Goal: Task Accomplishment & Management: Use online tool/utility

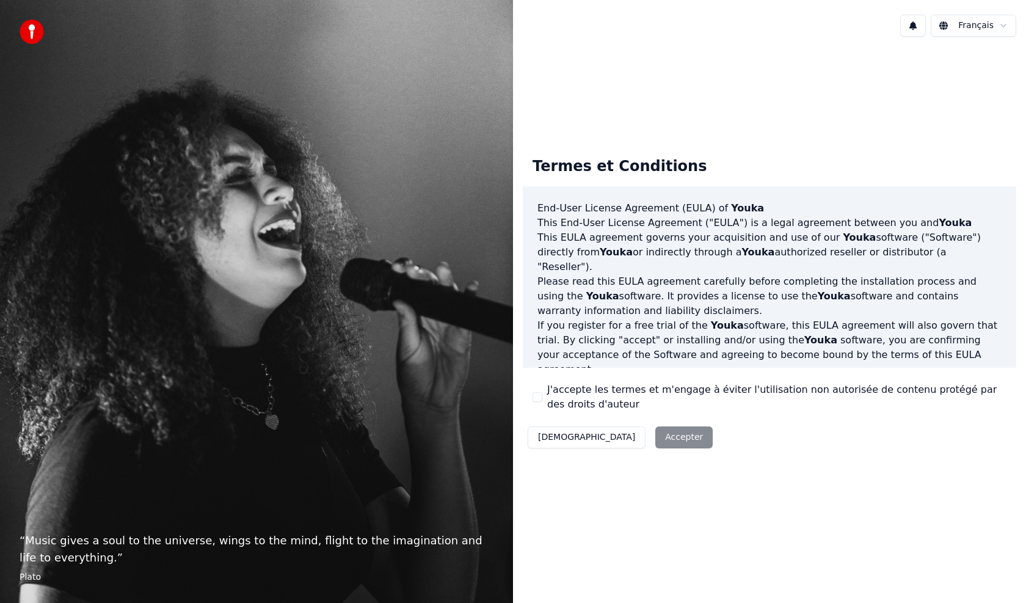
click at [628, 440] on div "Décliner Accepter" at bounding box center [620, 437] width 195 height 32
click at [628, 438] on div "Décliner Accepter" at bounding box center [620, 437] width 195 height 32
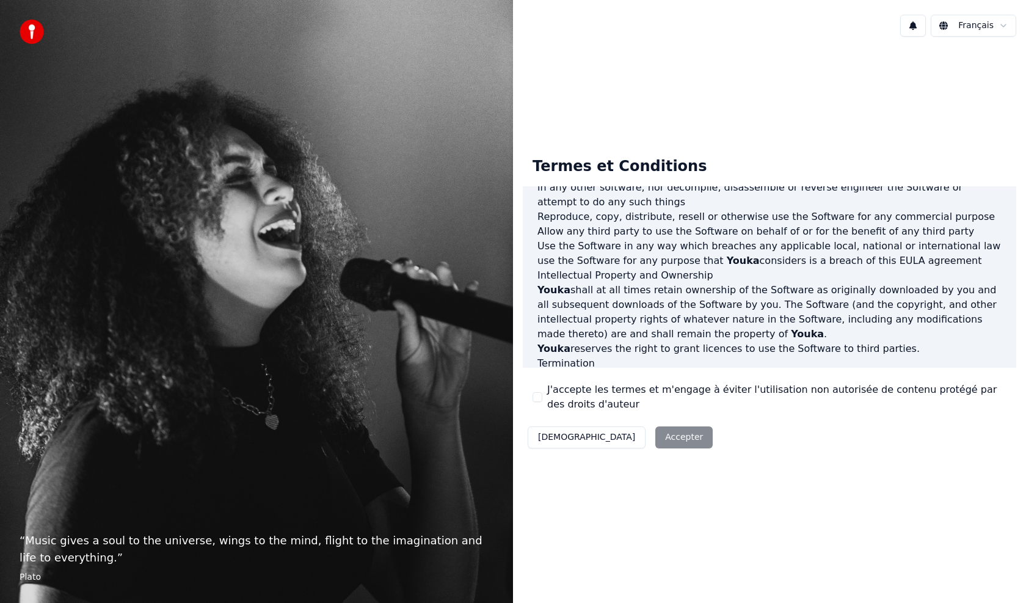
scroll to position [566, 0]
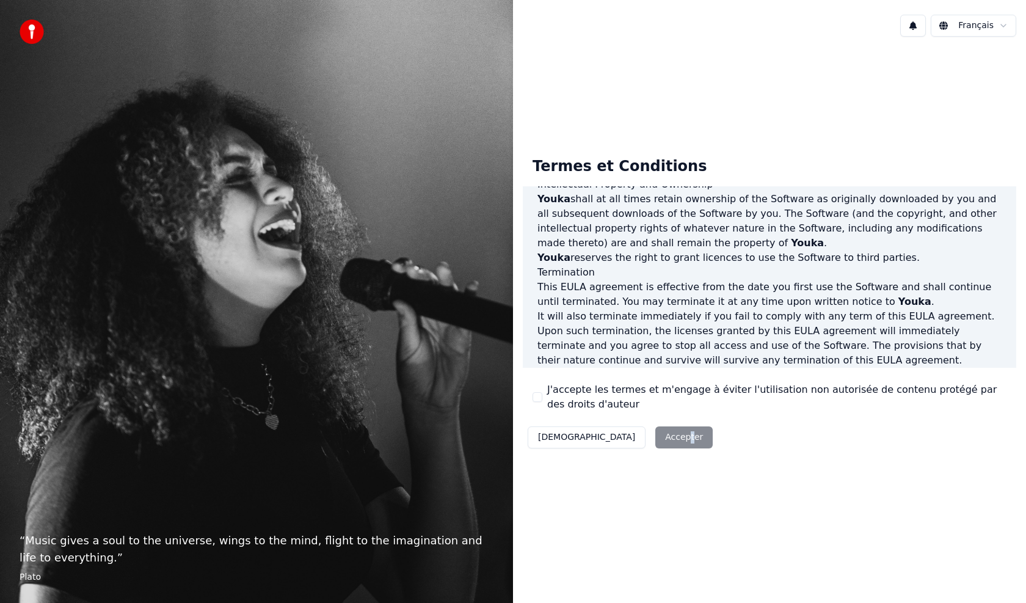
click at [626, 432] on div "Décliner Accepter" at bounding box center [620, 437] width 195 height 32
click at [539, 394] on button "J'accepte les termes et m'engage à éviter l'utilisation non autorisée de conten…" at bounding box center [537, 397] width 10 height 10
click at [655, 439] on button "Accepter" at bounding box center [683, 437] width 57 height 22
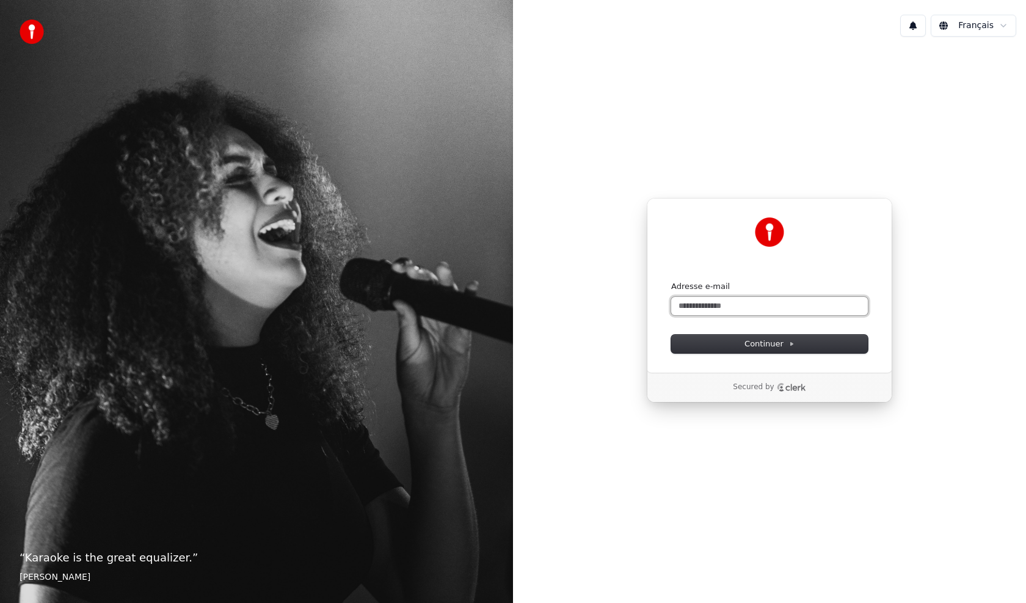
click at [687, 302] on input "Adresse e-mail" at bounding box center [769, 306] width 197 height 18
click at [802, 344] on button "Continuer" at bounding box center [769, 344] width 197 height 18
type input "**********"
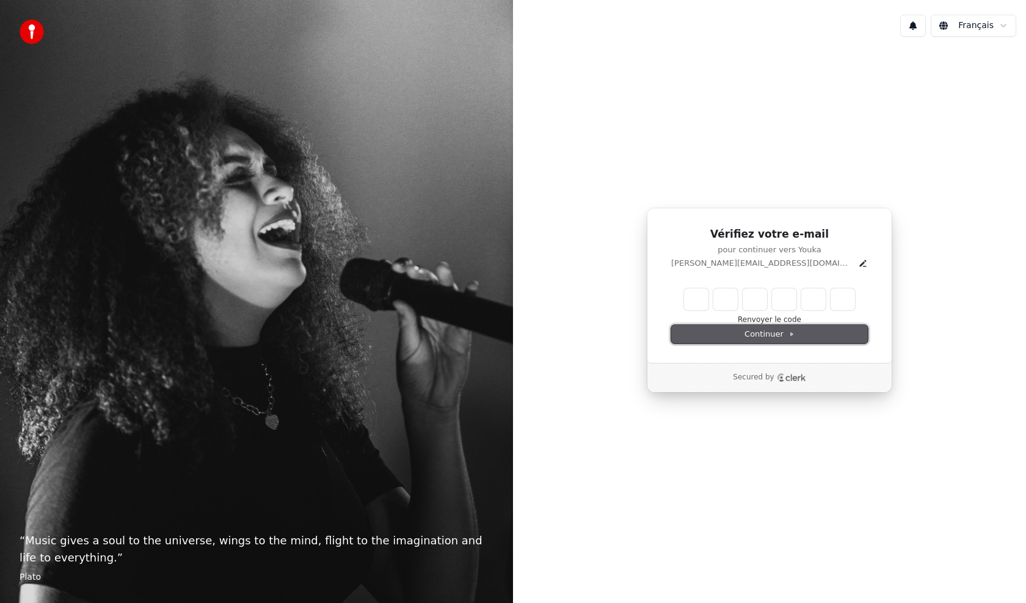
click at [779, 335] on span "Continuer" at bounding box center [769, 333] width 50 height 11
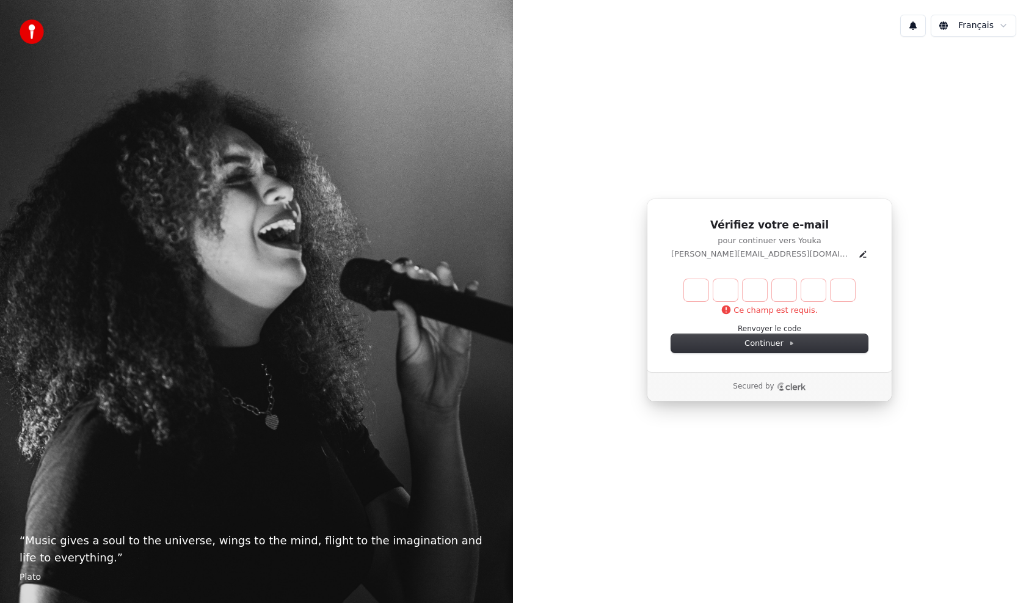
click at [765, 253] on p "ulyssia@82yahoo.fr" at bounding box center [762, 253] width 182 height 11
click at [769, 255] on p "ulyssia@82yahoo.fr" at bounding box center [762, 253] width 182 height 11
click at [858, 256] on icon "Edit" at bounding box center [863, 254] width 10 height 10
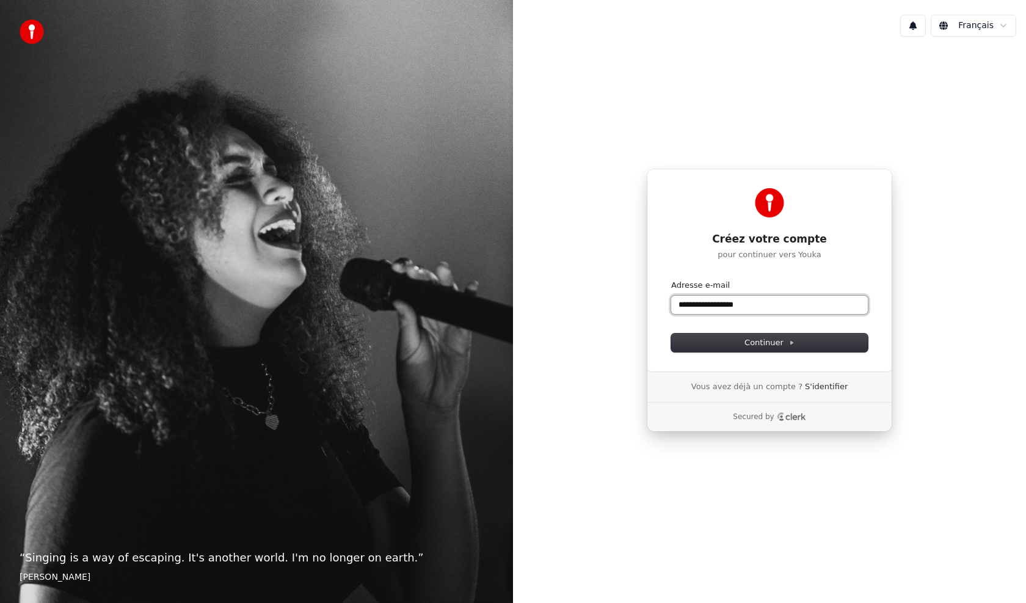
click at [716, 303] on input "**********" at bounding box center [769, 305] width 197 height 18
click at [703, 302] on input "**********" at bounding box center [769, 305] width 197 height 18
click at [708, 306] on input "**********" at bounding box center [769, 305] width 197 height 18
click at [706, 308] on input "**********" at bounding box center [769, 305] width 197 height 18
click at [704, 308] on input "**********" at bounding box center [769, 305] width 197 height 18
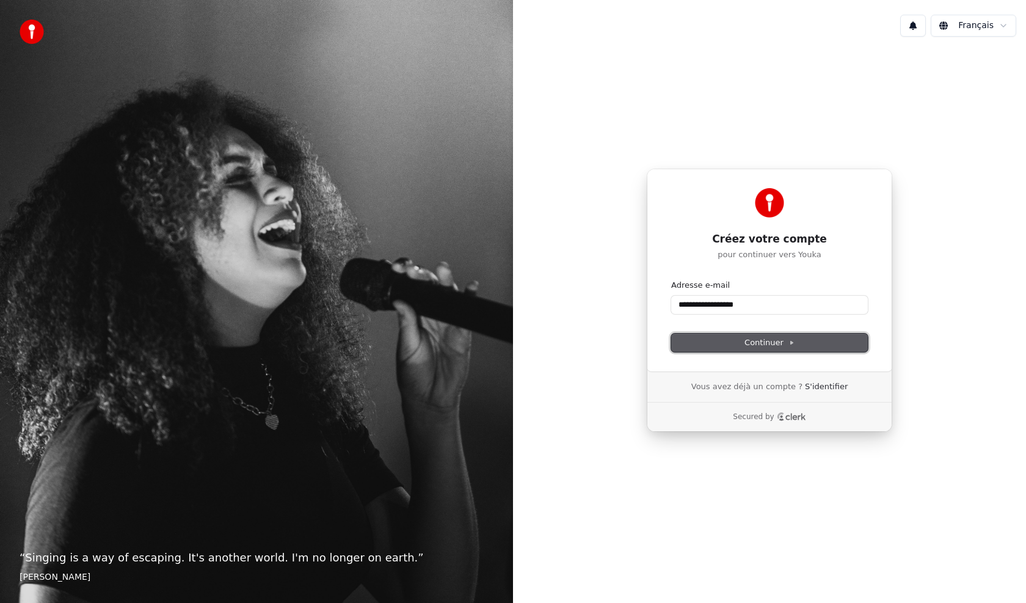
click at [698, 350] on button "Continuer" at bounding box center [769, 342] width 197 height 18
type input "**********"
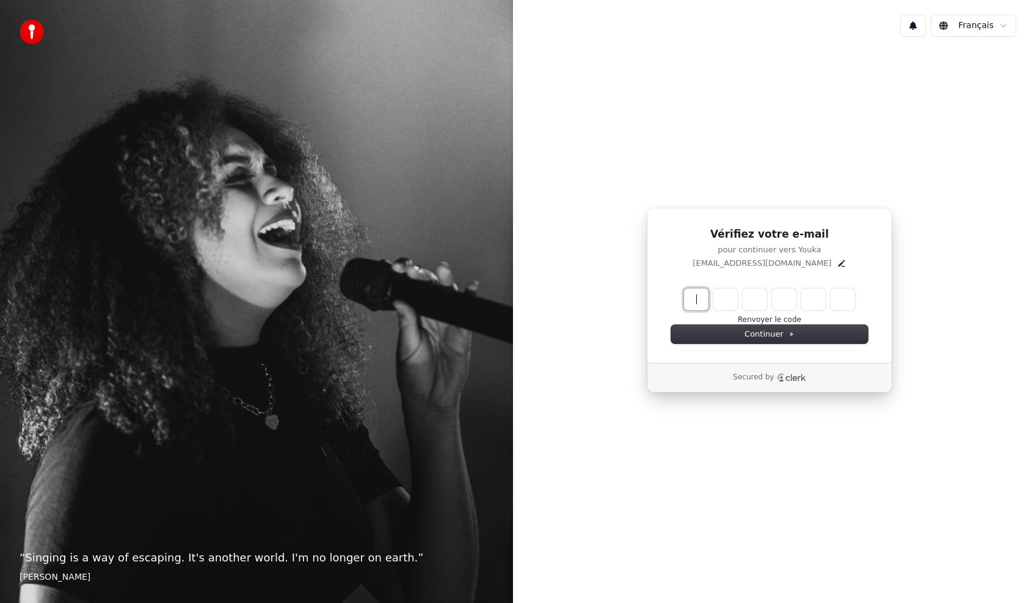
click at [694, 298] on input "Enter verification code" at bounding box center [781, 299] width 195 height 22
type input "******"
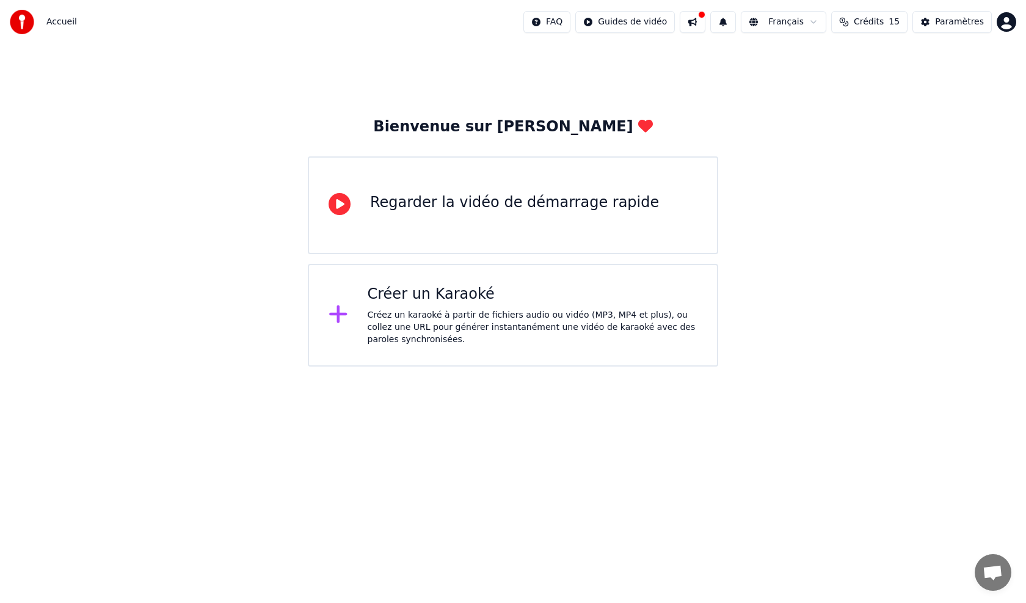
click at [509, 209] on div "Regarder la vidéo de démarrage rapide" at bounding box center [514, 203] width 289 height 20
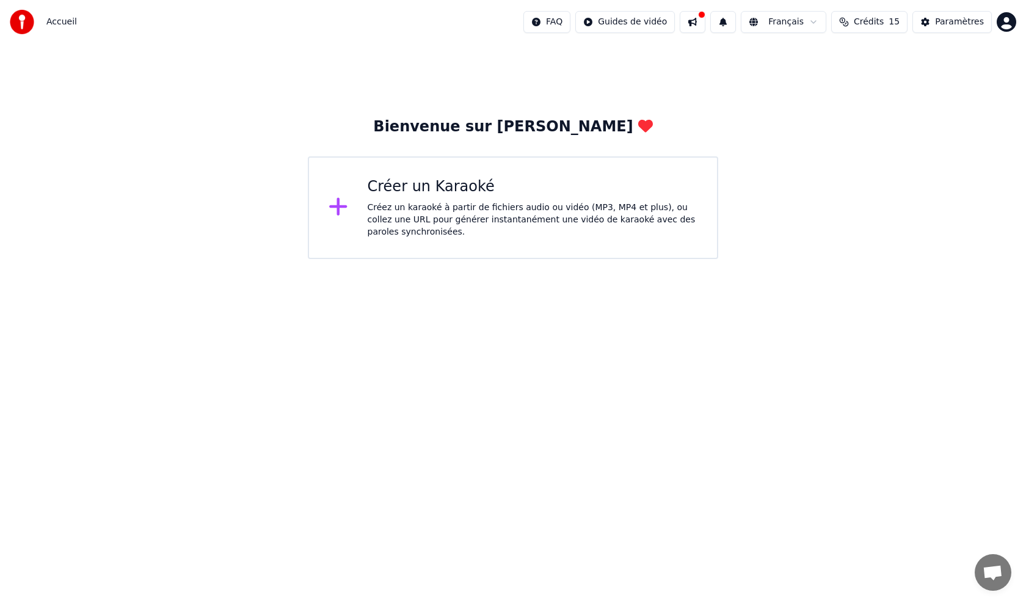
click at [567, 207] on div "Créez un karaoké à partir de fichiers audio ou vidéo (MP3, MP4 et plus), ou col…" at bounding box center [533, 219] width 330 height 37
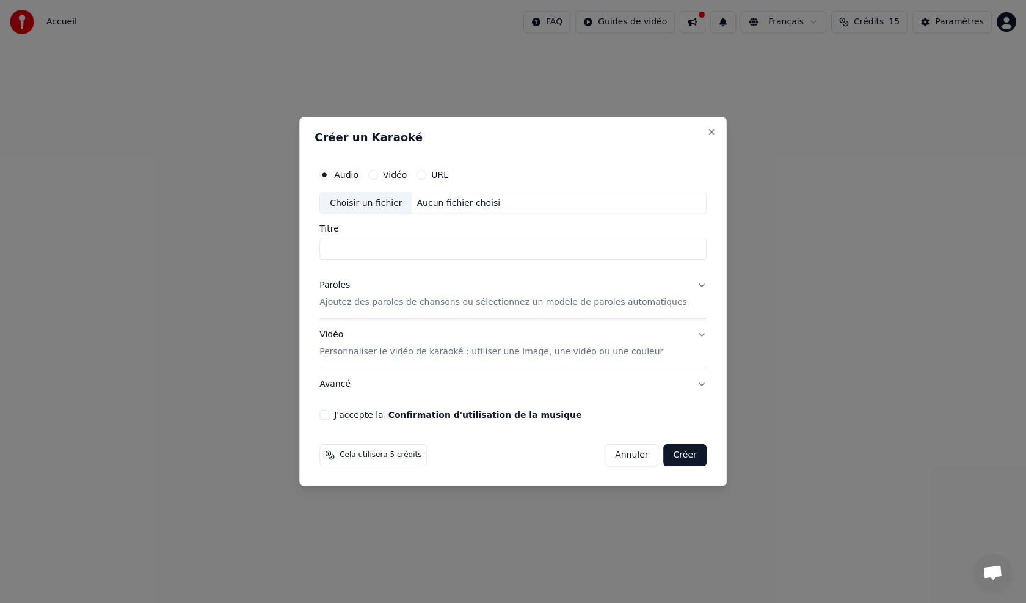
click at [673, 452] on button "Créer" at bounding box center [685, 455] width 43 height 22
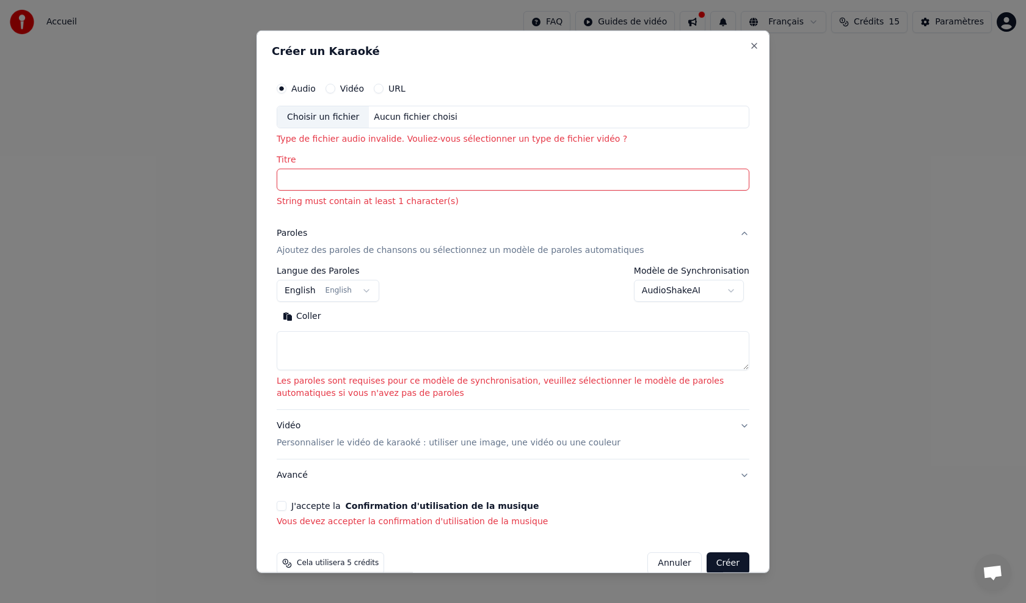
click at [402, 114] on div "Aucun fichier choisi" at bounding box center [415, 117] width 93 height 12
click at [749, 43] on button "Close" at bounding box center [754, 45] width 10 height 10
select select
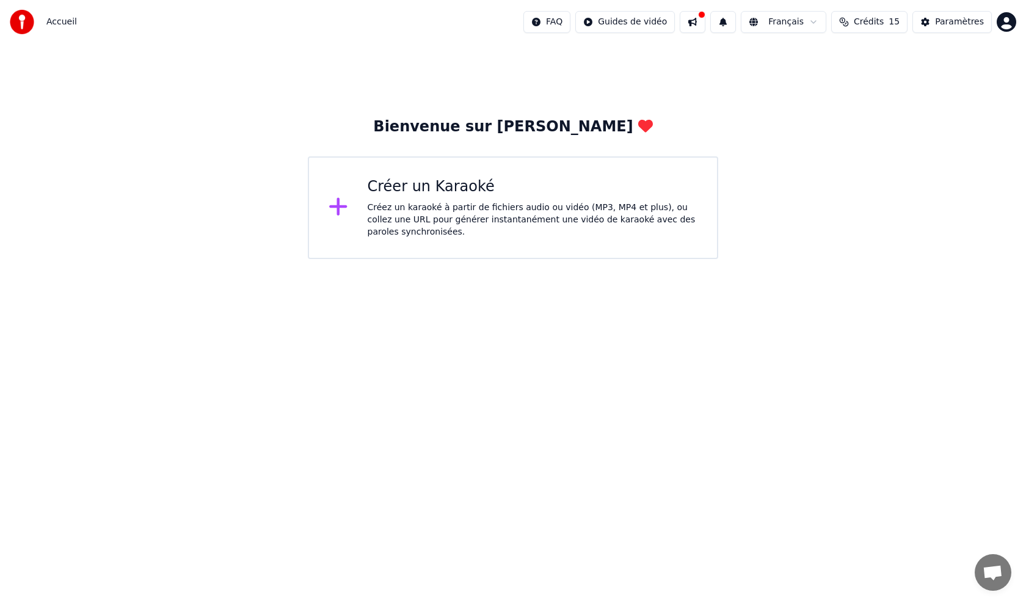
click at [814, 19] on html "Accueil FAQ Guides de vidéo Français Crédits 15 Paramètres Bienvenue sur Youka …" at bounding box center [513, 129] width 1026 height 259
click at [946, 17] on div "Paramètres" at bounding box center [959, 22] width 49 height 12
click at [62, 22] on span "Accueil" at bounding box center [61, 22] width 31 height 12
click at [582, 216] on div "Créez un karaoké à partir de fichiers audio ou vidéo (MP3, MP4 et plus), ou col…" at bounding box center [533, 219] width 330 height 37
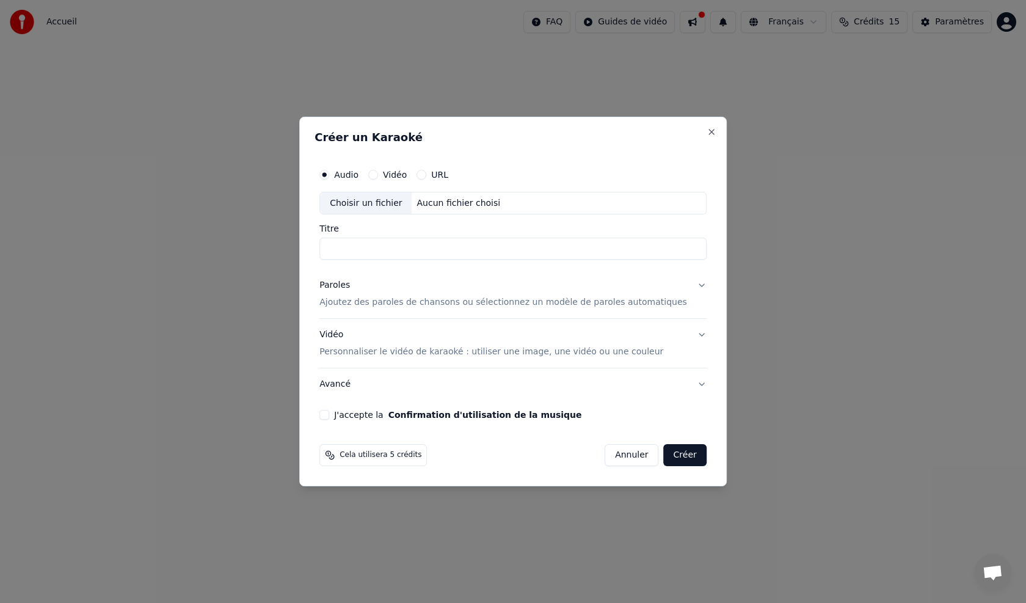
click at [378, 172] on button "Vidéo" at bounding box center [373, 175] width 10 height 10
click at [706, 131] on button "Close" at bounding box center [711, 132] width 10 height 10
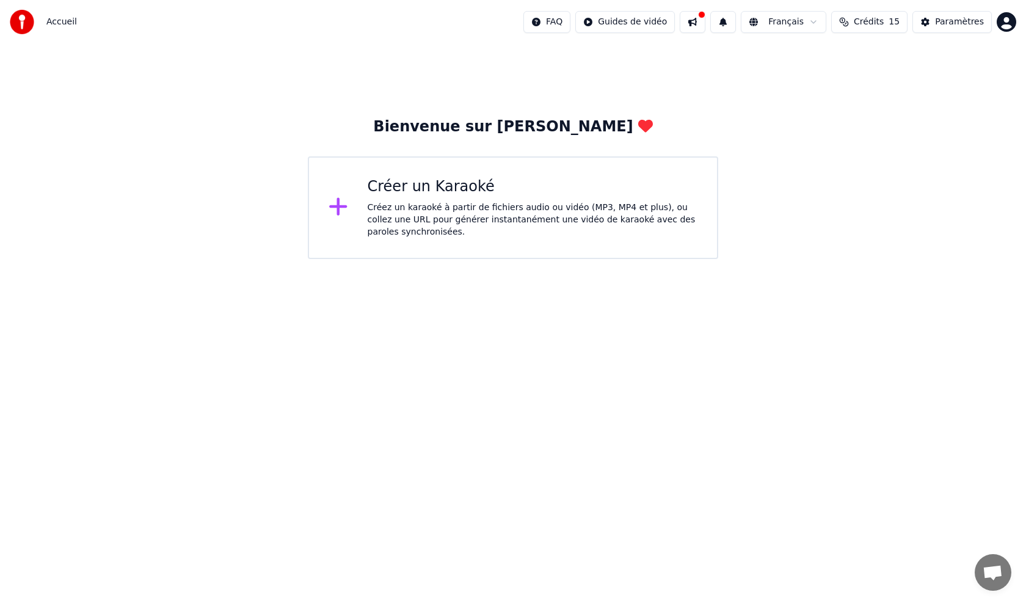
click at [877, 21] on span "Crédits" at bounding box center [869, 22] width 30 height 12
click at [691, 87] on div "Bienvenue sur Youka Créer un Karaoké Créez un karaoké à partir de fichiers audi…" at bounding box center [513, 151] width 1026 height 215
click at [705, 24] on button at bounding box center [693, 22] width 26 height 22
click at [661, 45] on div "Bienvenue sur Youka Créer un Karaoké Créez un karaoké à partir de fichiers audi…" at bounding box center [513, 151] width 1026 height 215
click at [342, 206] on icon at bounding box center [338, 206] width 20 height 22
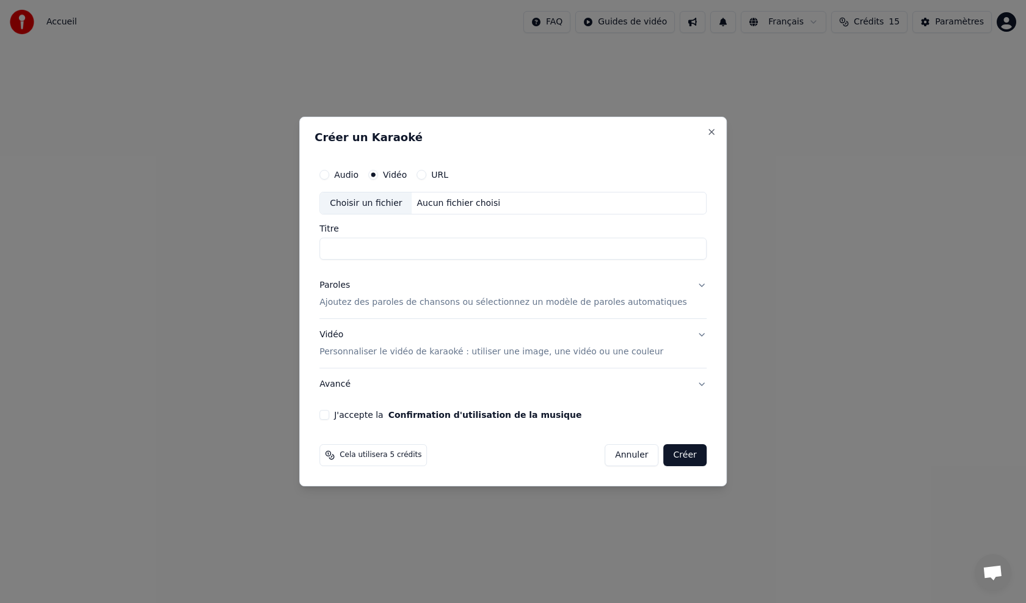
click at [611, 453] on button "Annuler" at bounding box center [631, 455] width 54 height 22
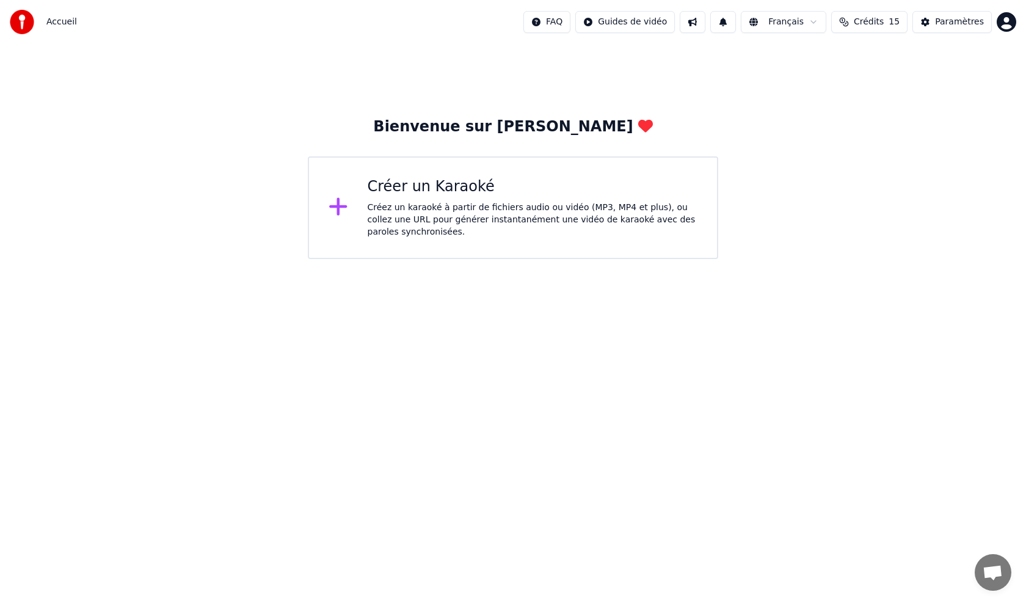
click at [519, 131] on div "Bienvenue sur [PERSON_NAME]" at bounding box center [512, 127] width 279 height 20
click at [68, 21] on span "Accueil" at bounding box center [61, 22] width 31 height 12
click at [639, 21] on html "Accueil FAQ Guides de vidéo Français Crédits 15 Paramètres Bienvenue sur Youka …" at bounding box center [513, 129] width 1026 height 259
click at [658, 65] on div "Guide de synchronisation des paroles" at bounding box center [652, 68] width 170 height 20
click at [977, 20] on div "Paramètres" at bounding box center [959, 22] width 49 height 12
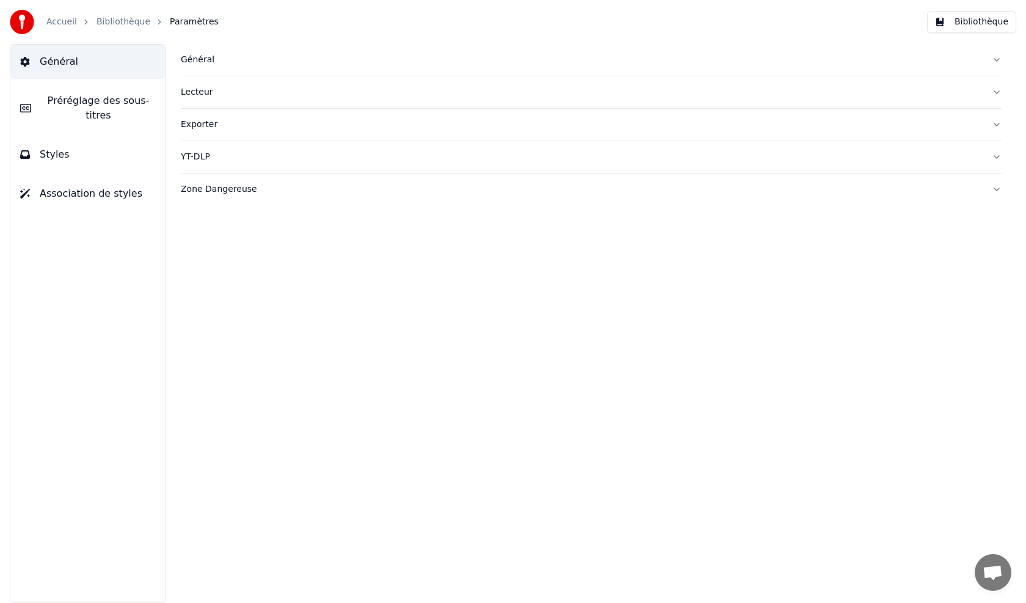
click at [120, 16] on link "Bibliothèque" at bounding box center [123, 22] width 54 height 12
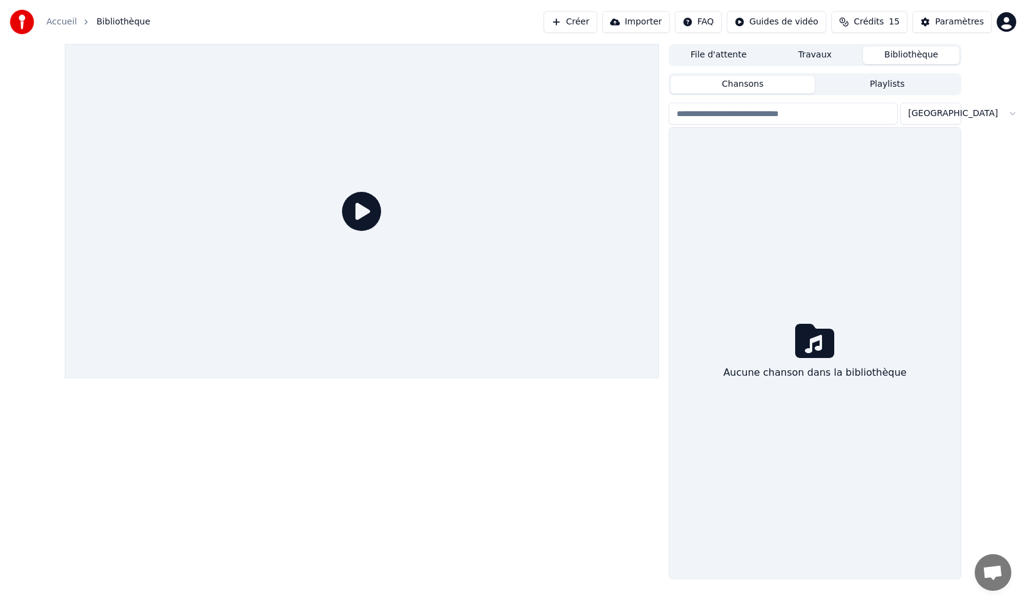
click at [352, 212] on icon at bounding box center [361, 211] width 39 height 39
click at [744, 84] on button "Chansons" at bounding box center [742, 85] width 145 height 18
click at [59, 22] on link "Accueil" at bounding box center [61, 22] width 31 height 12
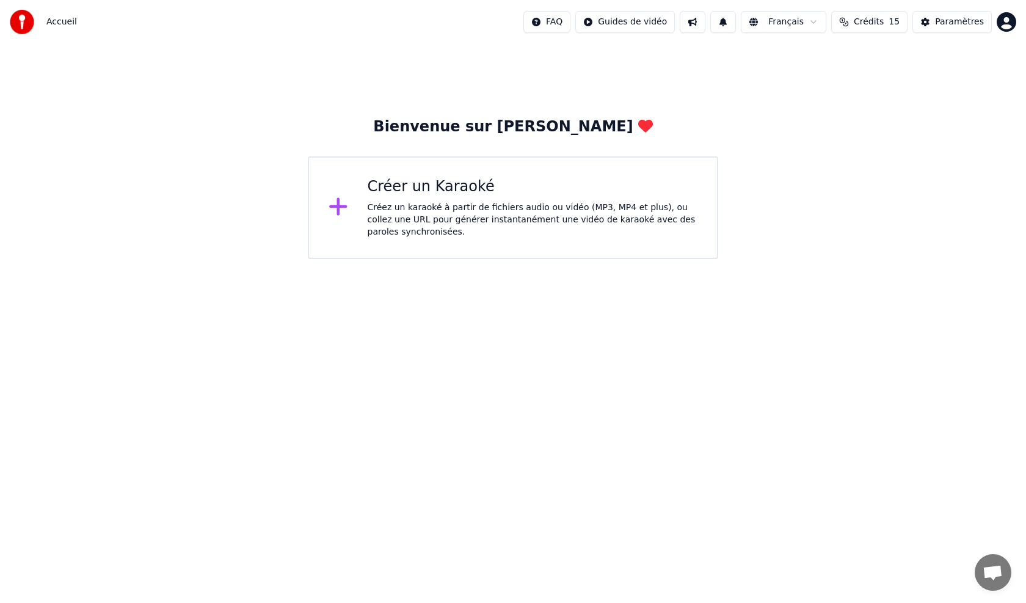
click at [827, 21] on html "Accueil FAQ Guides de vidéo Français Crédits 15 Paramètres Bienvenue sur Youka …" at bounding box center [513, 129] width 1026 height 259
click at [995, 564] on span "Ouvrir le chat" at bounding box center [992, 572] width 37 height 37
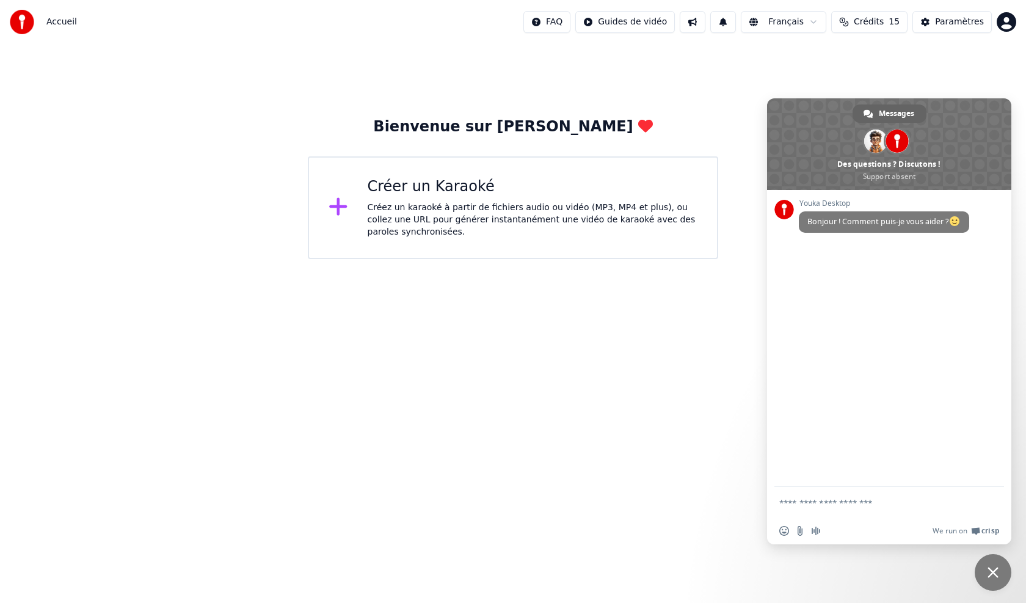
click at [656, 259] on html "Accueil FAQ Guides de vidéo Français Crédits 15 Paramètres Bienvenue sur Youka …" at bounding box center [513, 129] width 1026 height 259
click at [628, 259] on html "Accueil FAQ Guides de vidéo Français Crédits 15 Paramètres Bienvenue sur Youka …" at bounding box center [513, 129] width 1026 height 259
click at [995, 572] on span "Fermer le chat" at bounding box center [992, 572] width 11 height 11
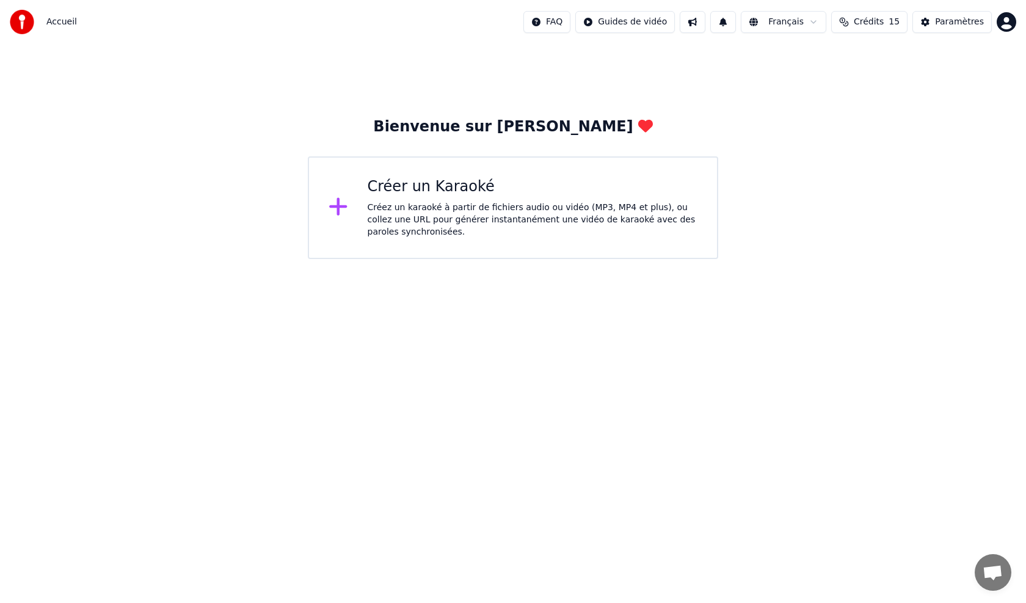
click at [533, 126] on div "Bienvenue sur [PERSON_NAME]" at bounding box center [512, 127] width 279 height 20
